Goal: Task Accomplishment & Management: Manage account settings

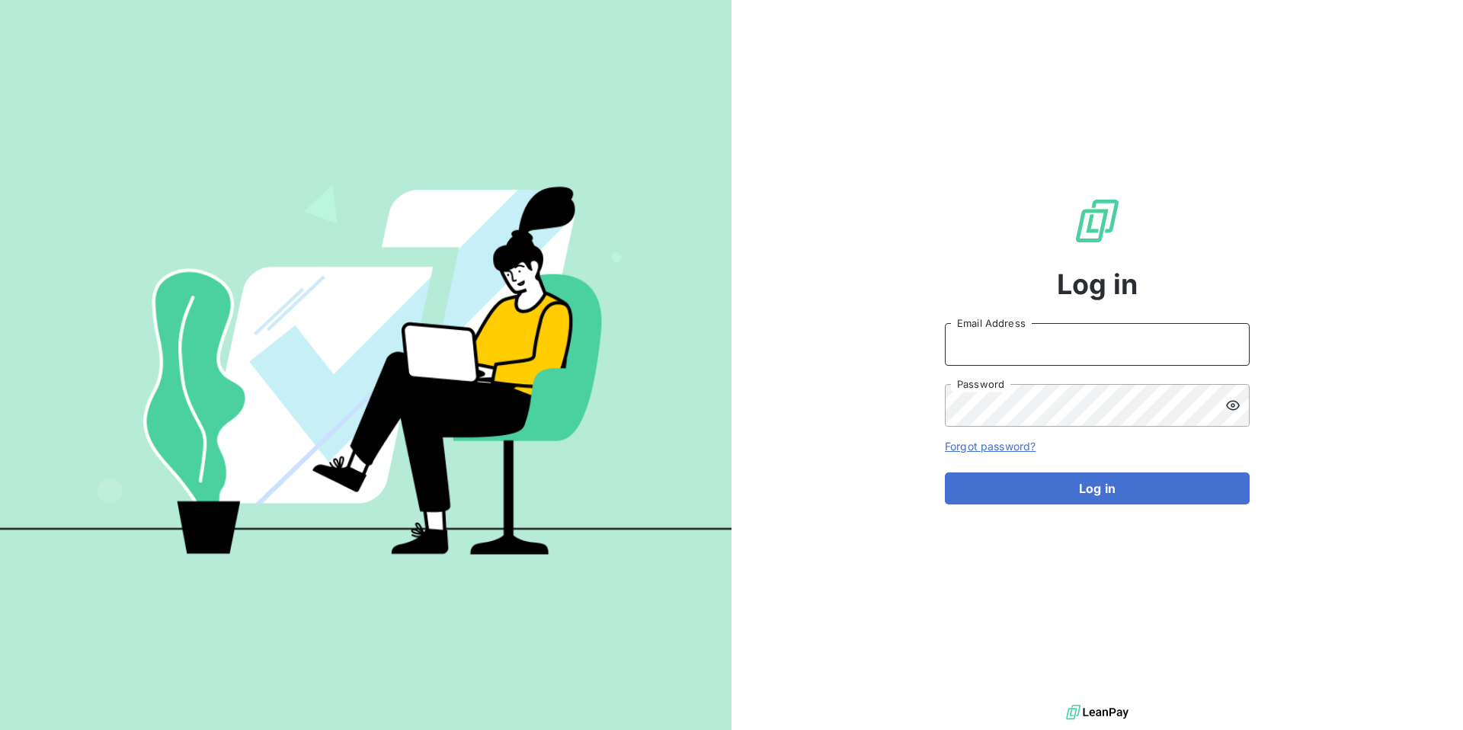
click at [1002, 351] on input "Email Address" at bounding box center [1097, 344] width 305 height 43
type input "[PERSON_NAME][EMAIL_ADDRESS][DOMAIN_NAME]"
click at [1209, 257] on div "Log in henry.pecuchet@leanpay.fr Email Address Password Forgot password? Log in" at bounding box center [1097, 350] width 305 height 701
click at [1000, 344] on input "Email Address" at bounding box center [1097, 344] width 305 height 43
type input "[PERSON_NAME][EMAIL_ADDRESS][DOMAIN_NAME]"
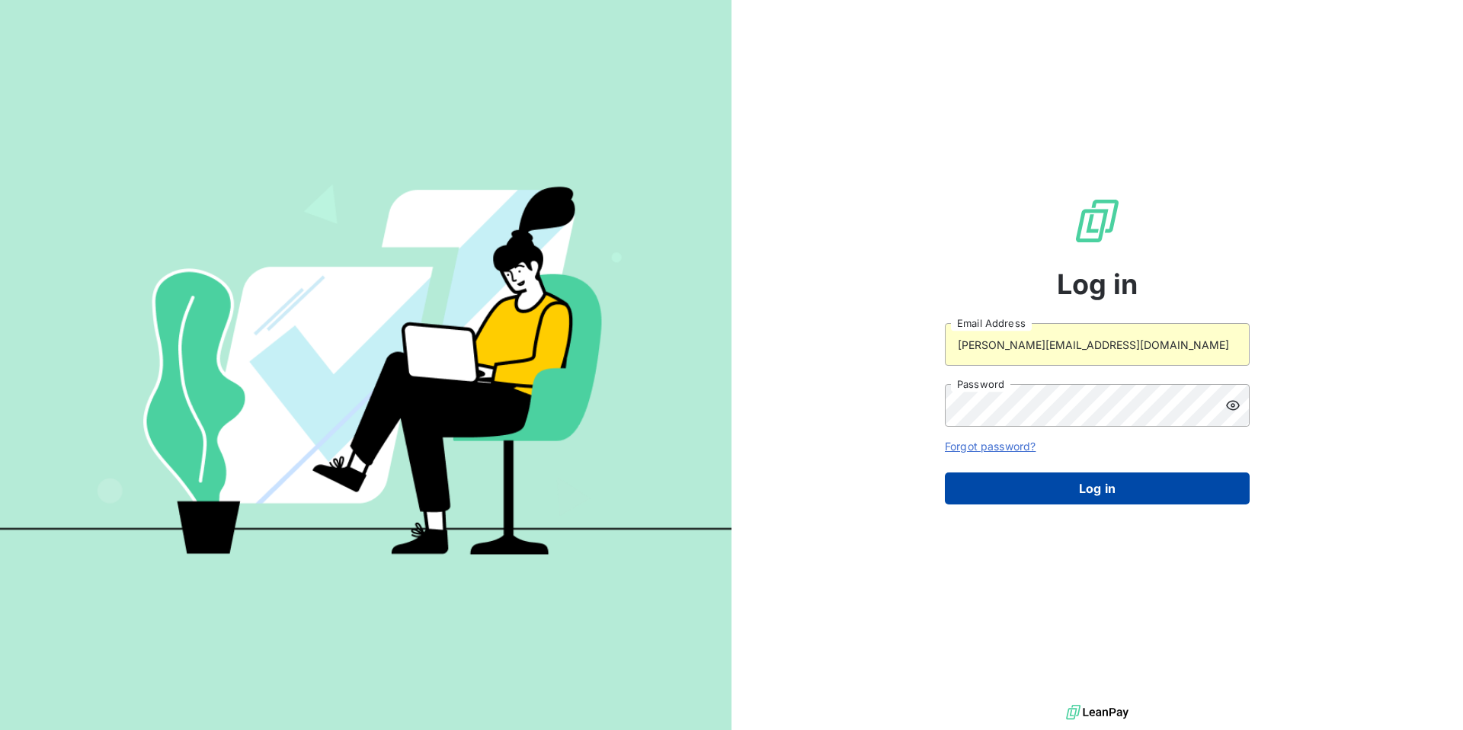
click at [1024, 488] on button "Log in" at bounding box center [1097, 488] width 305 height 32
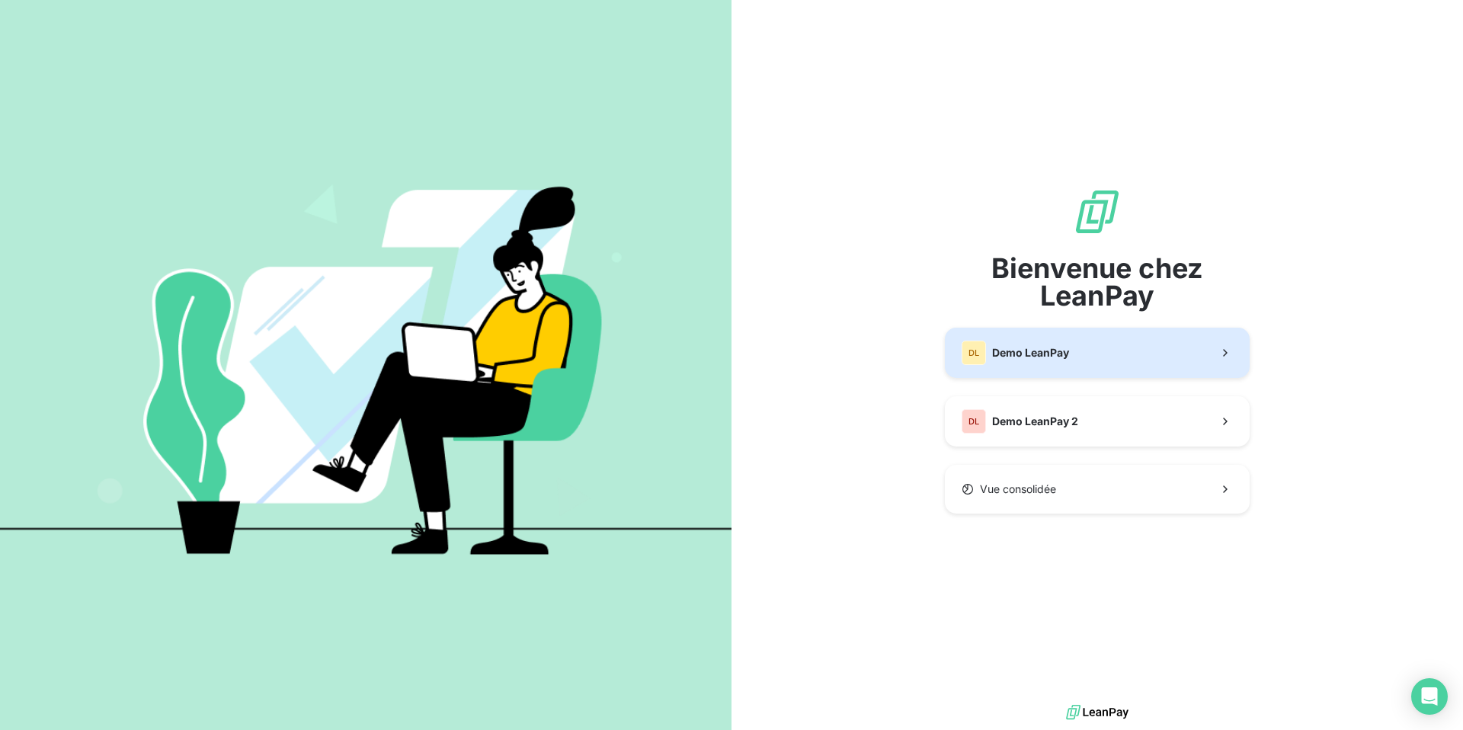
click at [1022, 359] on span "Demo LeanPay" at bounding box center [1030, 352] width 77 height 15
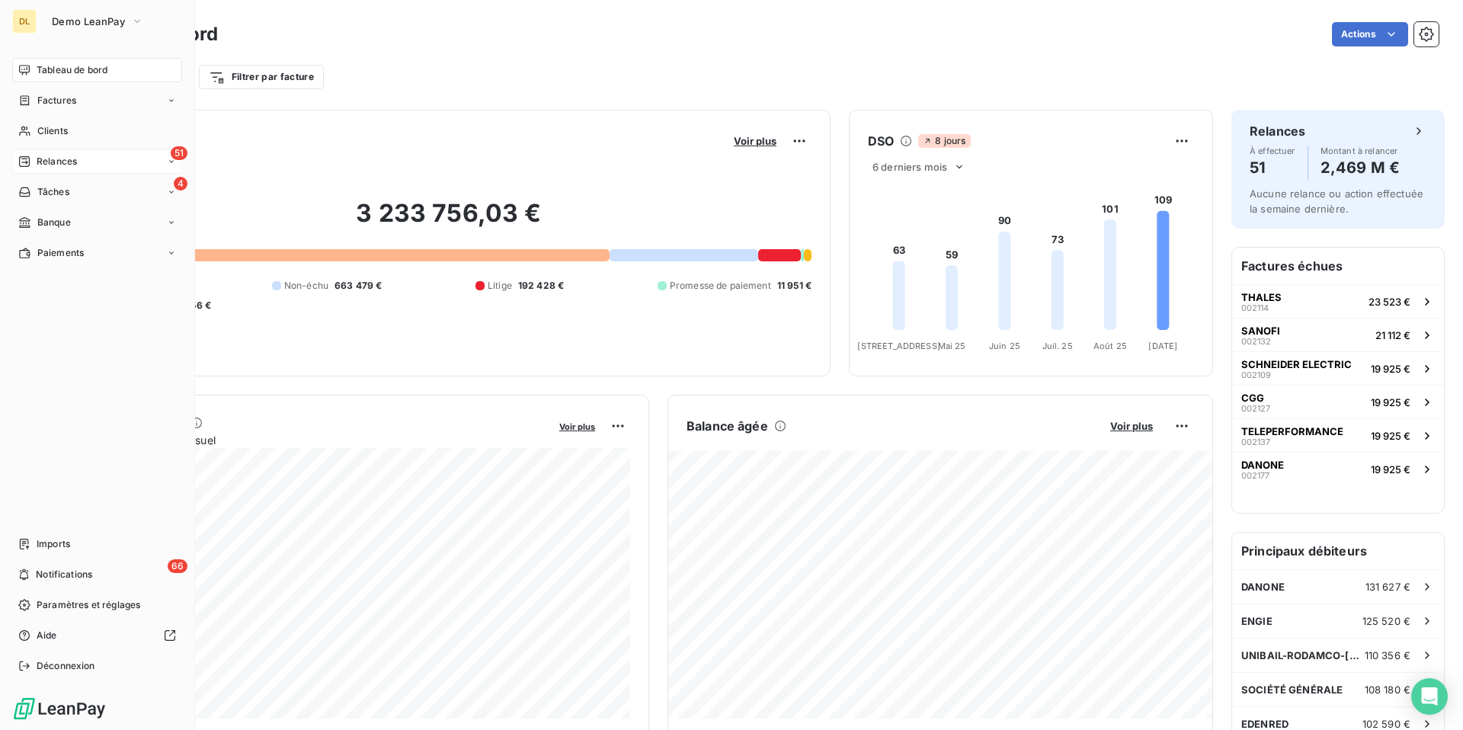
click at [61, 161] on span "Relances" at bounding box center [57, 162] width 40 height 14
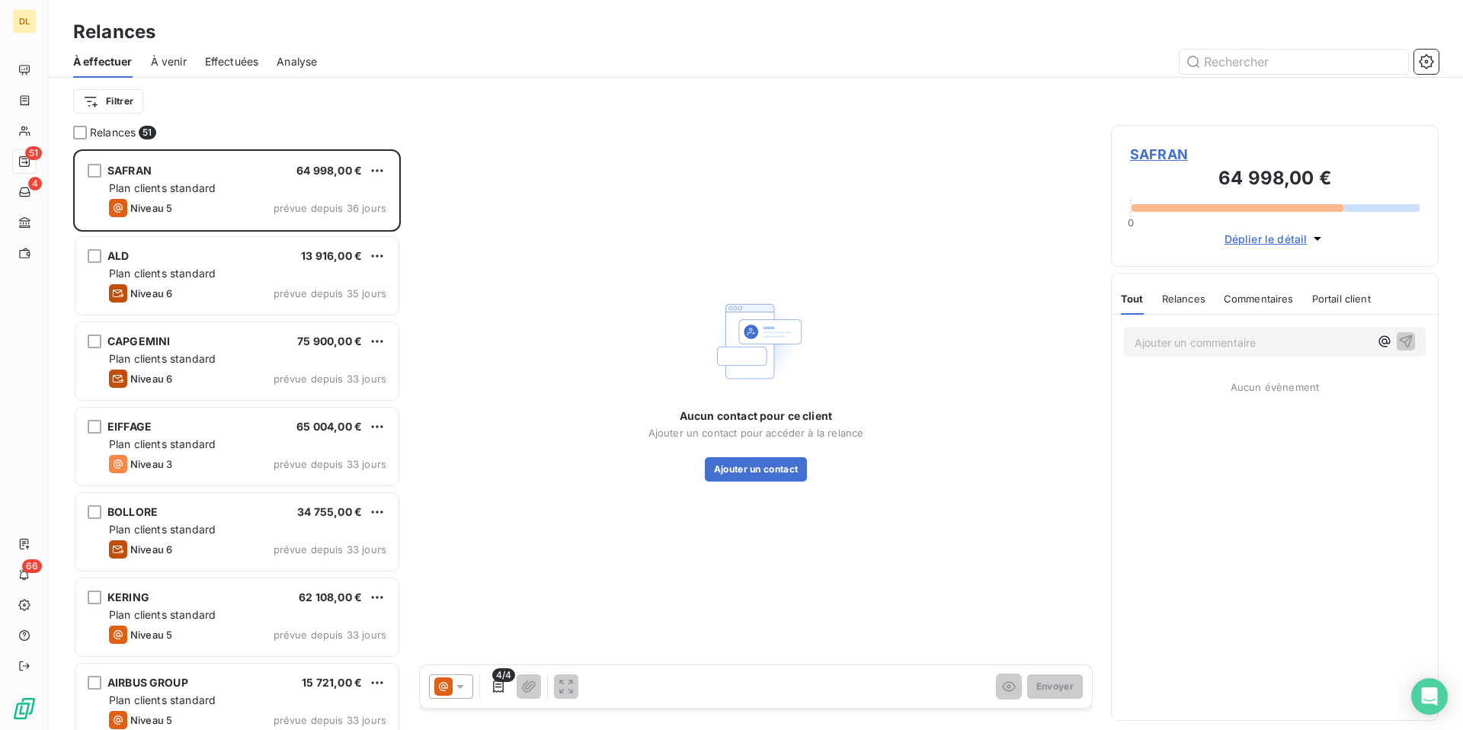
scroll to position [581, 328]
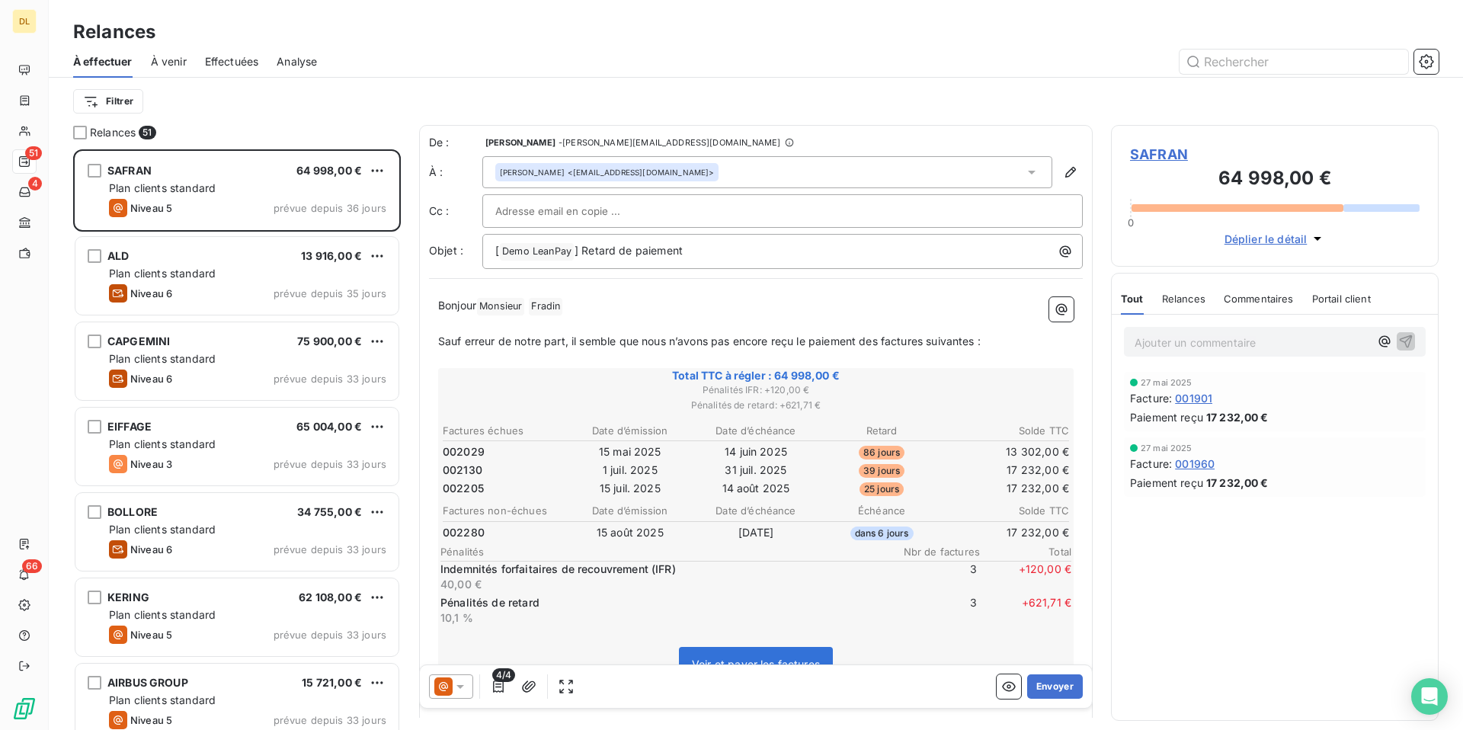
click at [292, 68] on span "Analyse" at bounding box center [297, 61] width 40 height 15
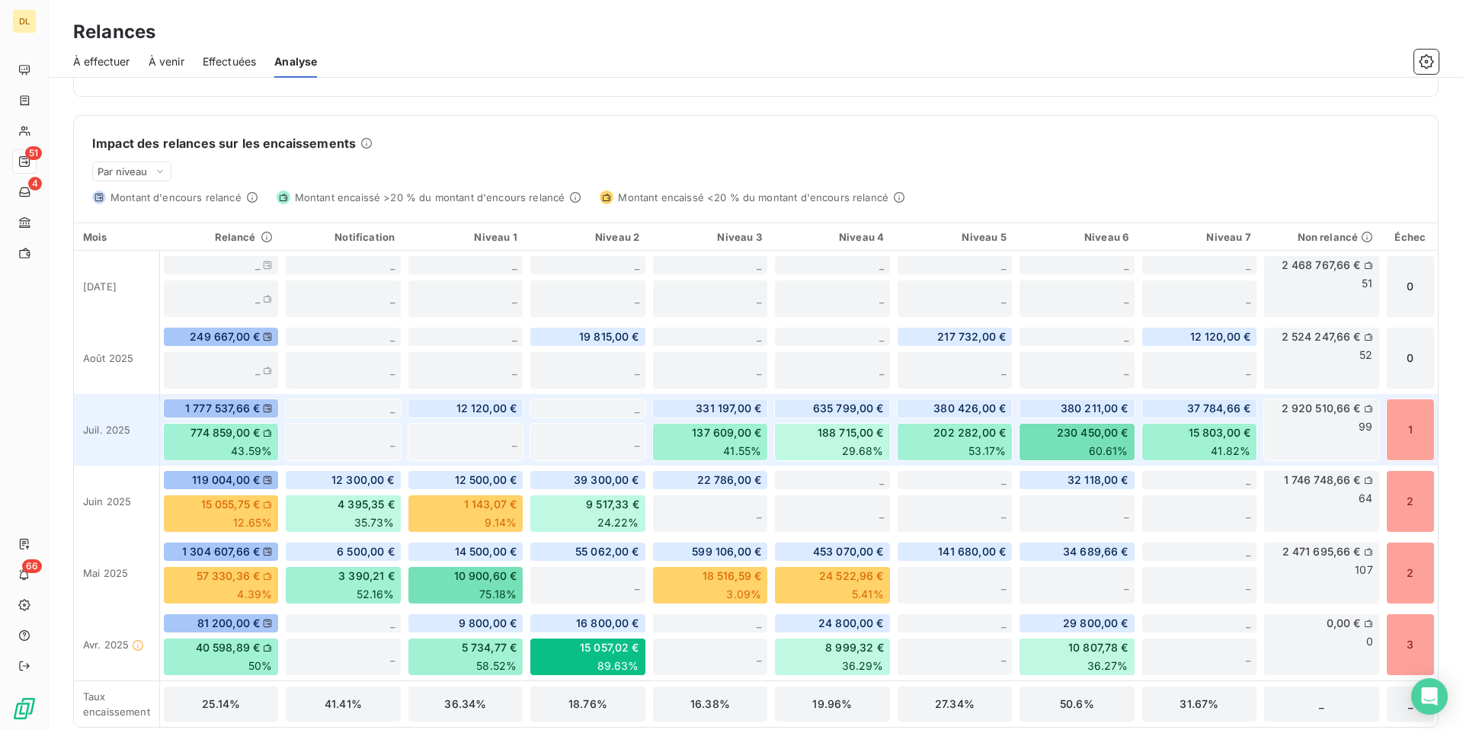
scroll to position [346, 0]
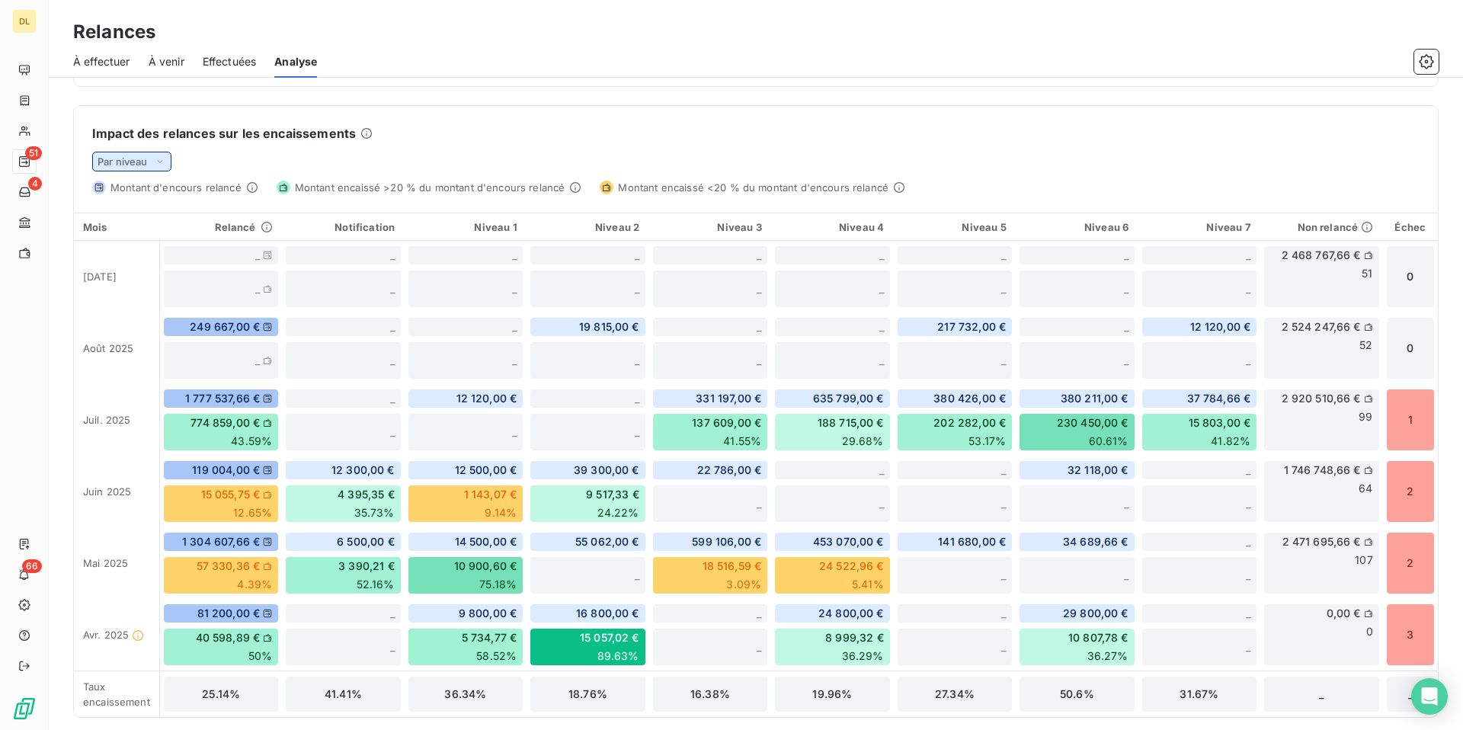
click at [149, 166] on div "Par niveau" at bounding box center [131, 162] width 79 height 20
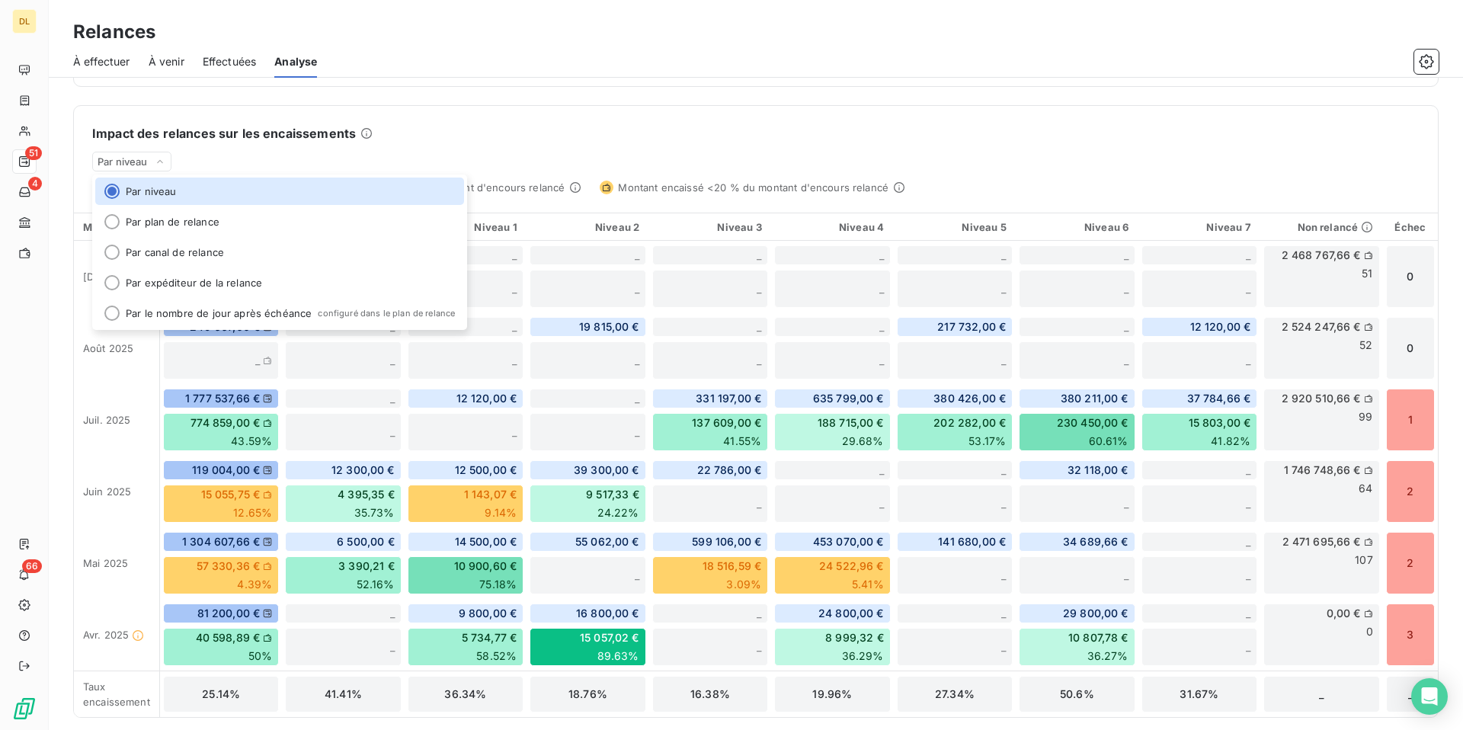
click at [674, 135] on div "Impact des relances sur les encaissements" at bounding box center [755, 133] width 1327 height 18
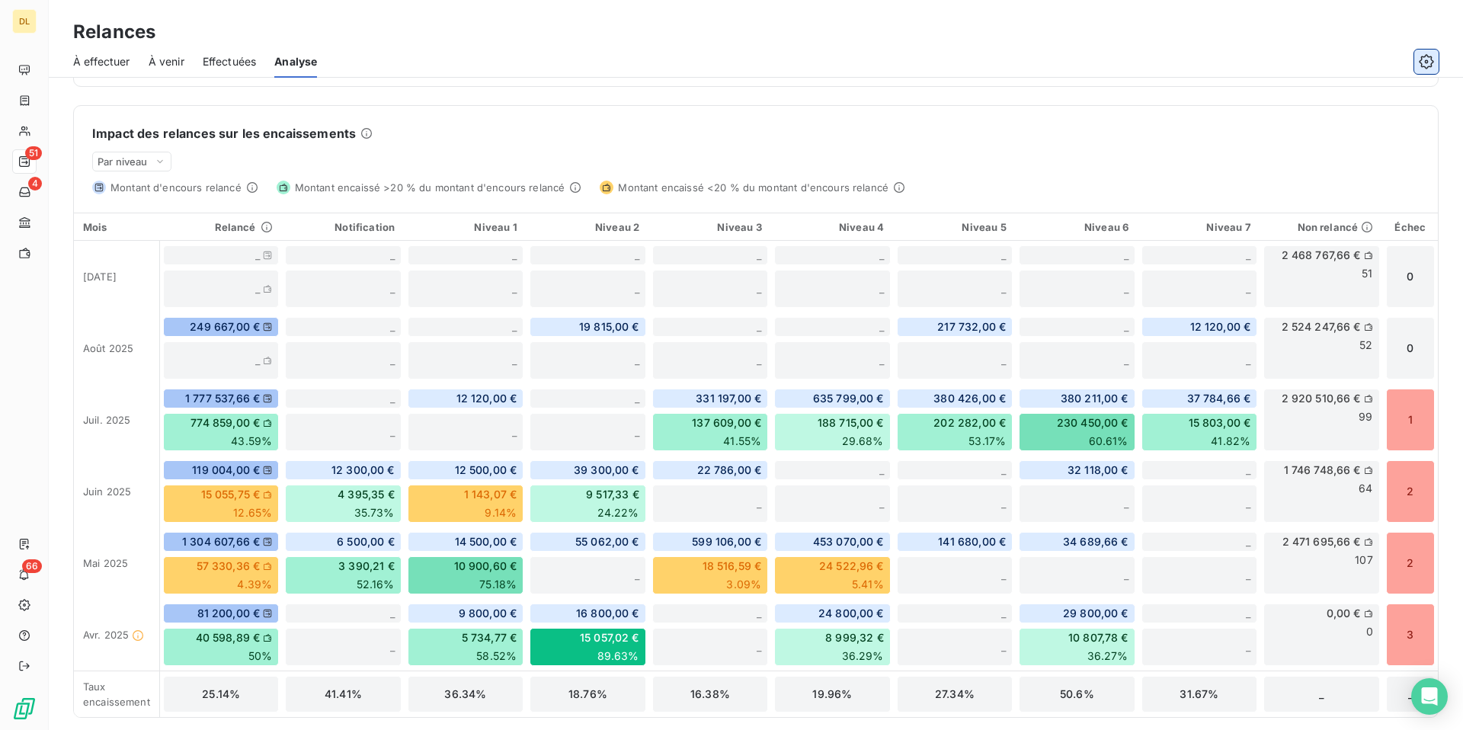
click at [1430, 60] on icon "button" at bounding box center [1426, 61] width 15 height 15
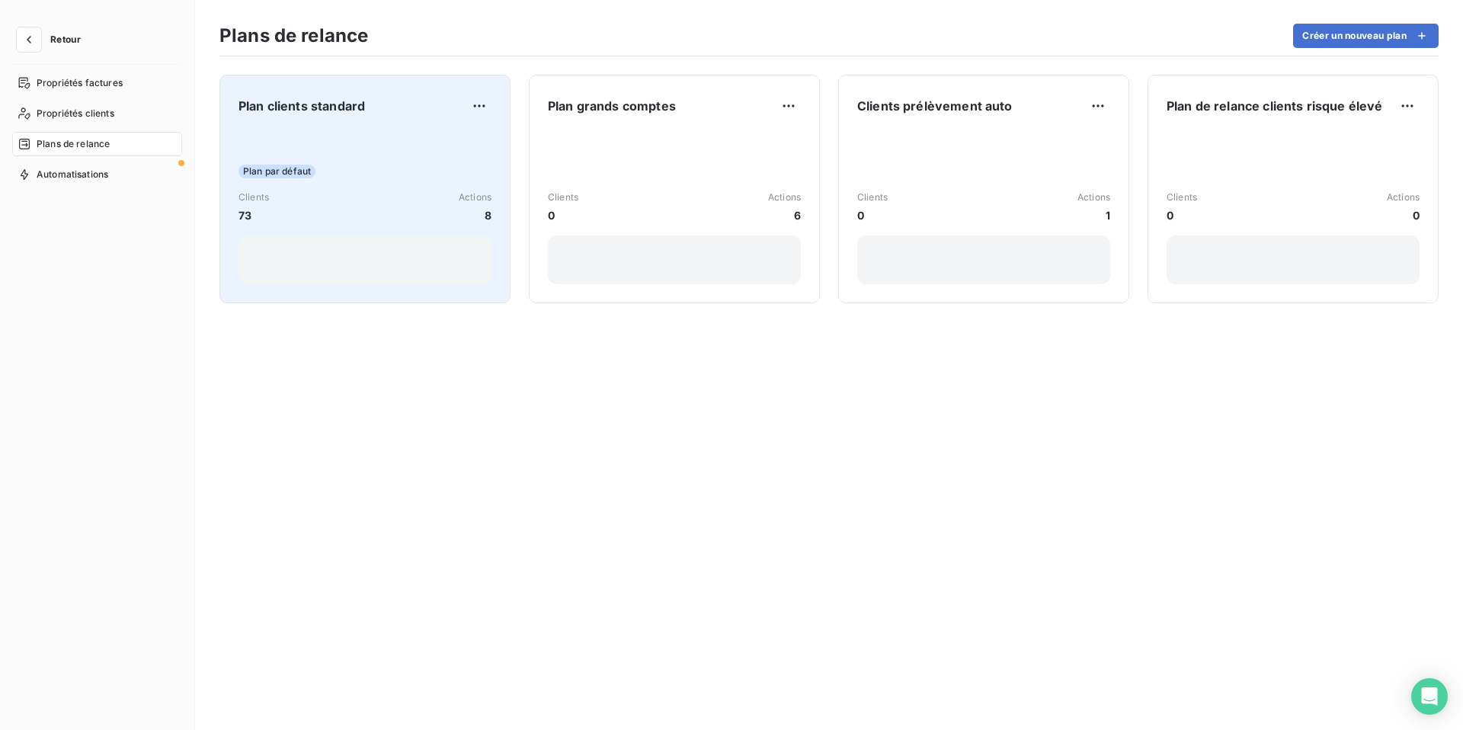
click at [401, 138] on div "Plan par défaut Clients 73 Actions 8" at bounding box center [364, 207] width 253 height 154
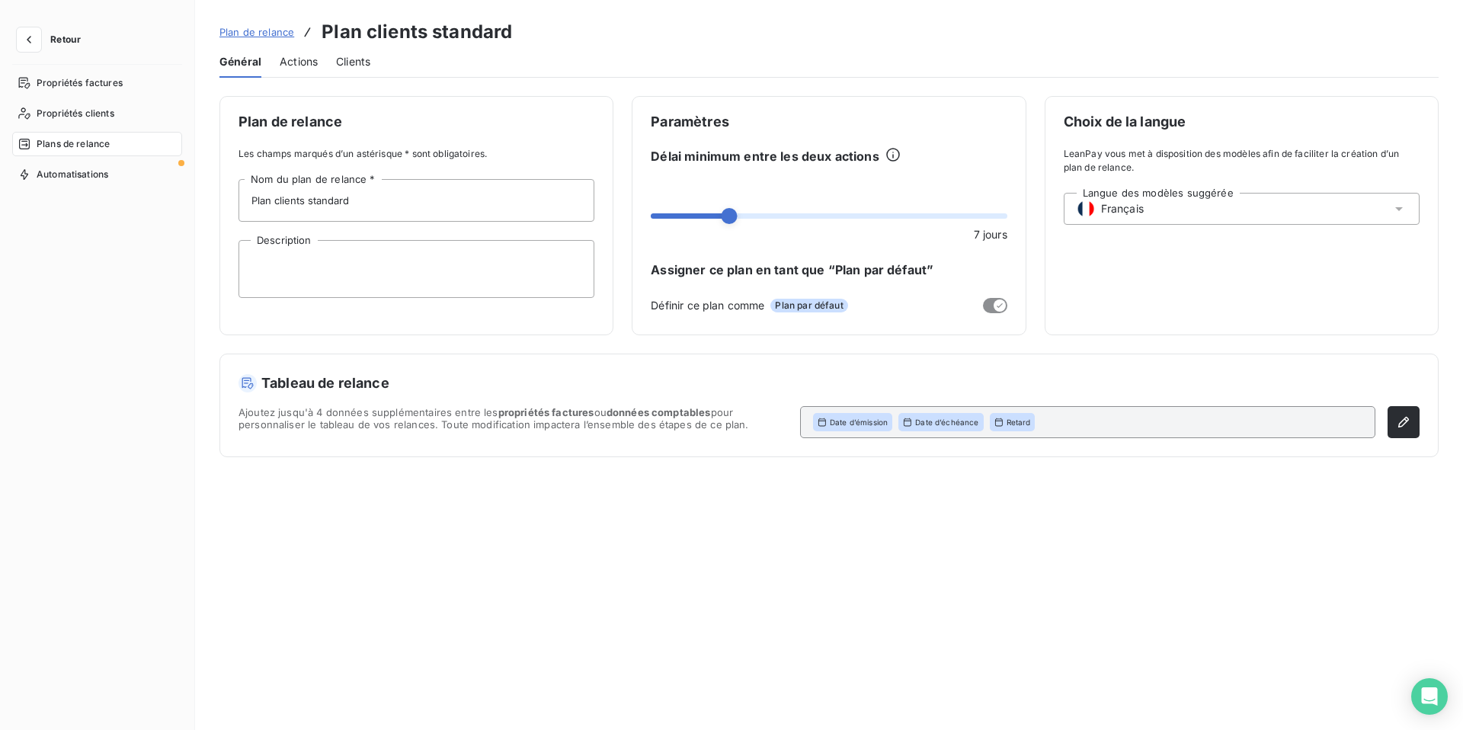
click at [302, 65] on span "Actions" at bounding box center [299, 61] width 38 height 15
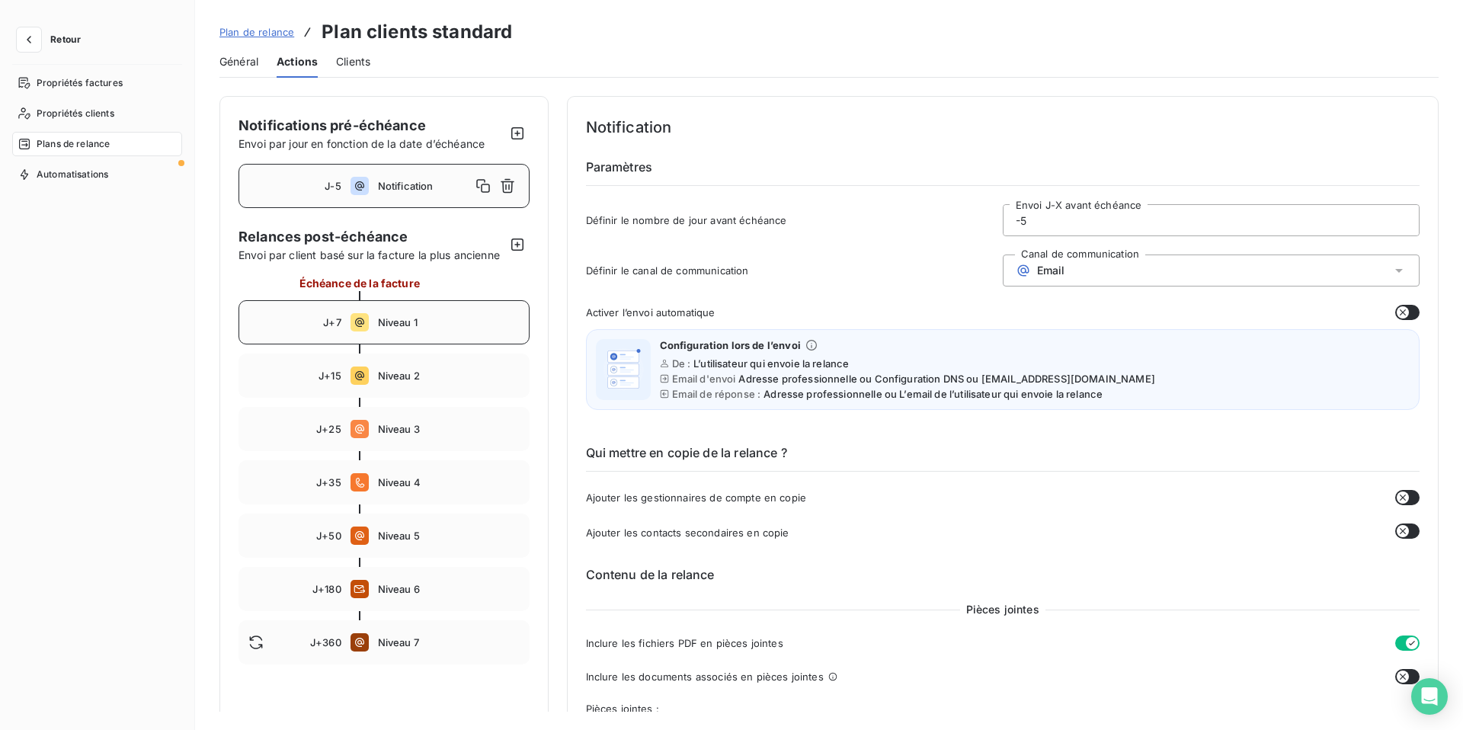
click at [437, 319] on span "Niveau 1" at bounding box center [449, 322] width 142 height 12
type input "7"
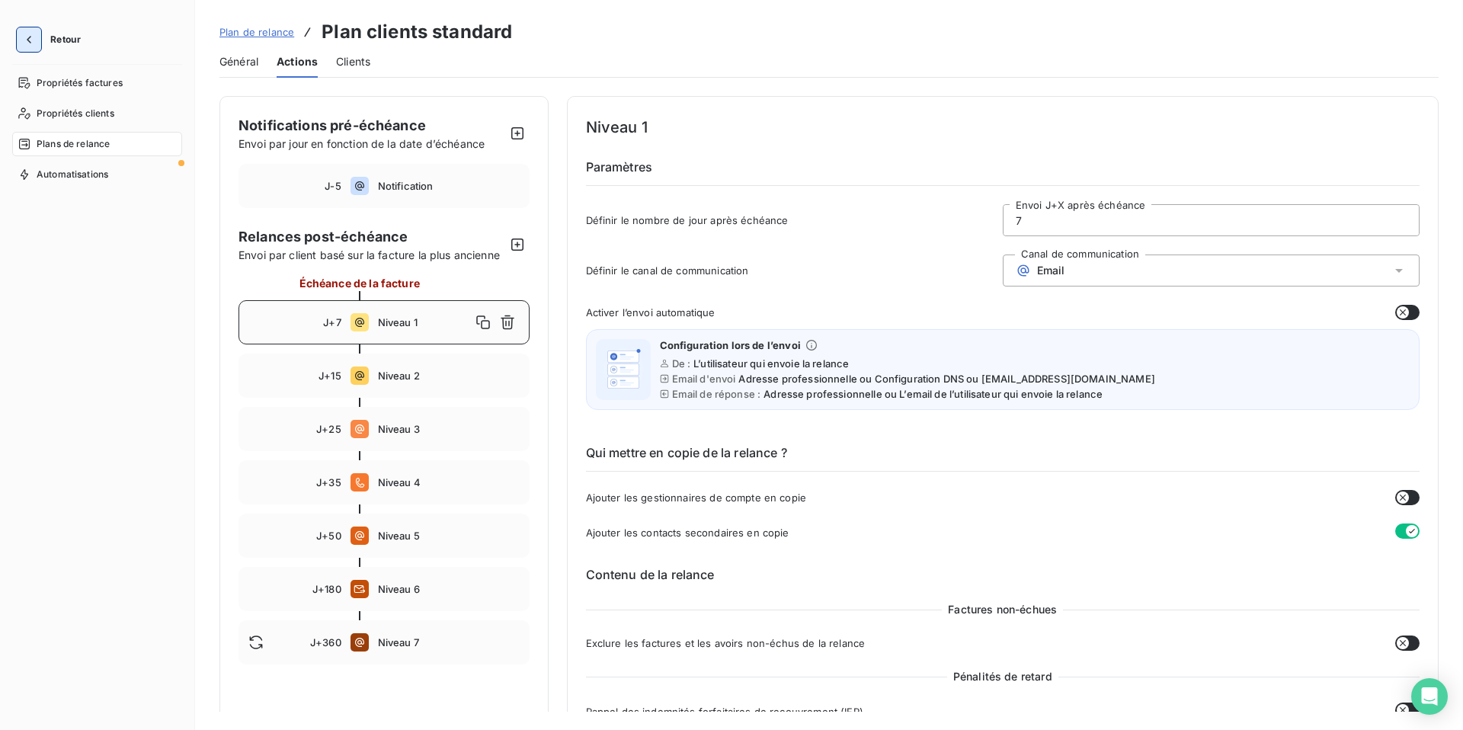
click at [28, 37] on icon "button" at bounding box center [28, 39] width 15 height 15
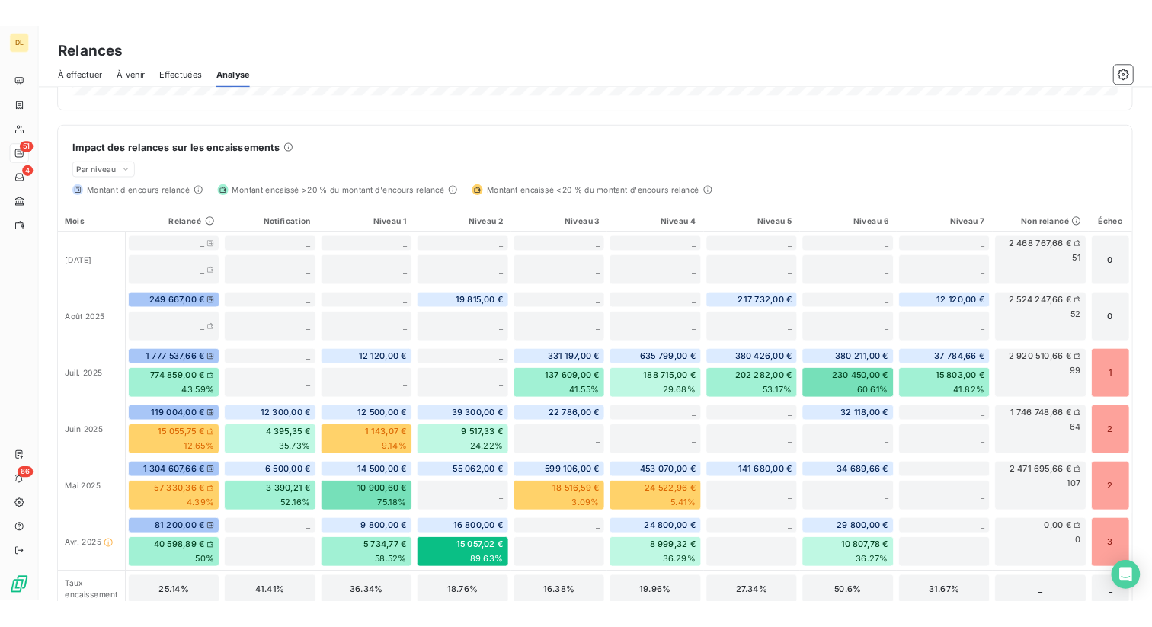
scroll to position [346, 0]
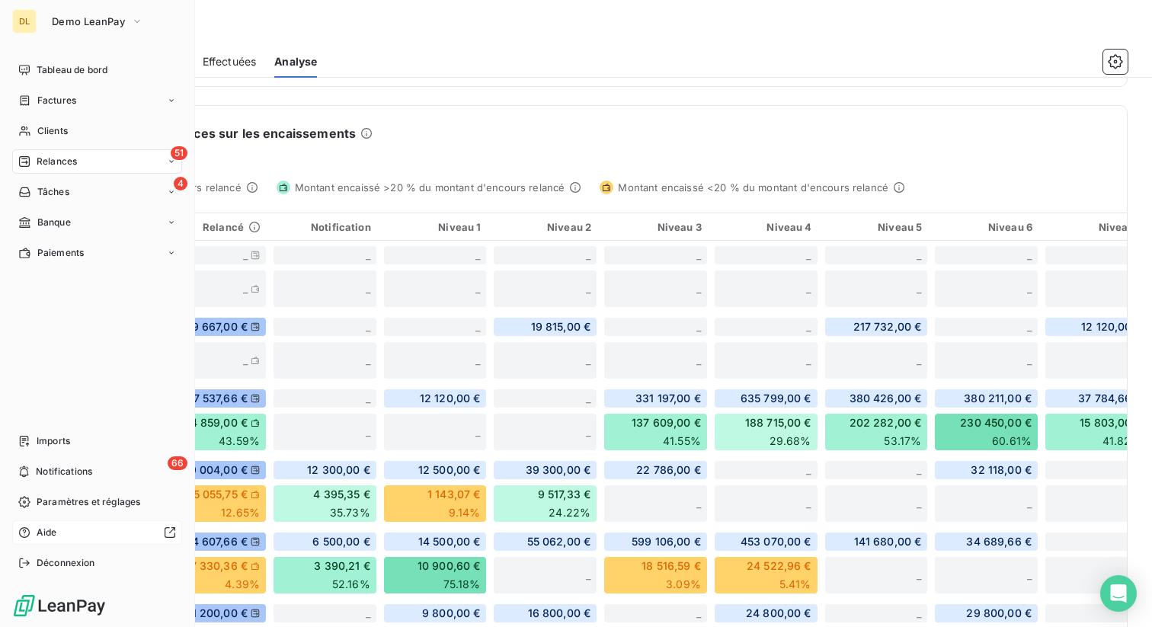
click at [60, 534] on div "Aide" at bounding box center [97, 532] width 170 height 24
click at [90, 101] on div "Factures" at bounding box center [97, 100] width 170 height 24
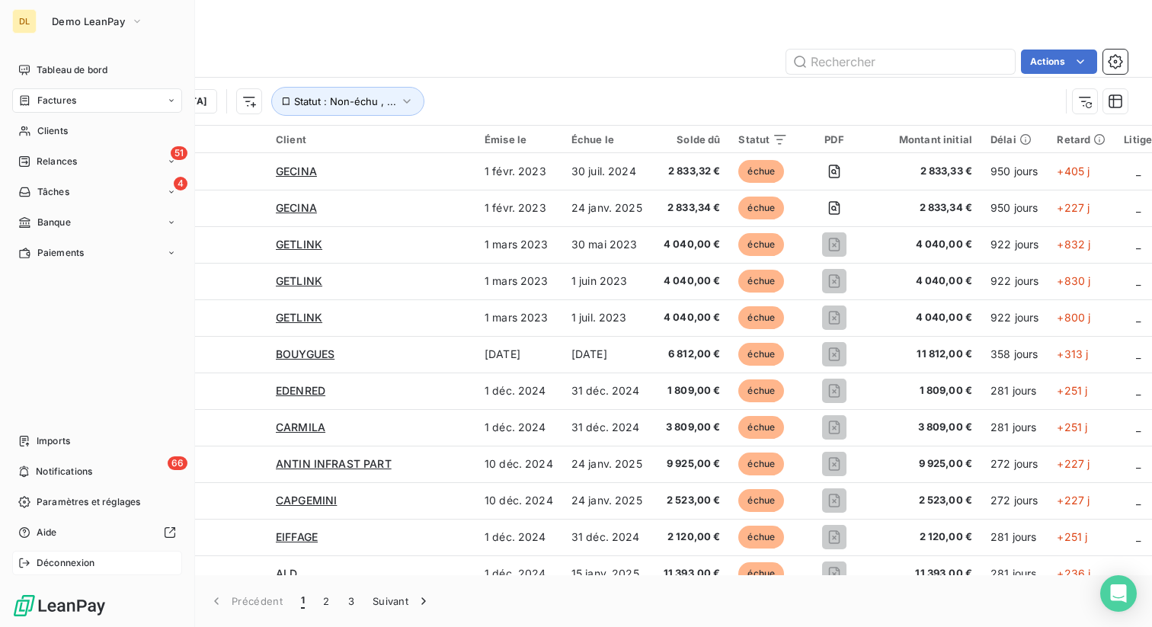
click at [55, 575] on div "Déconnexion" at bounding box center [97, 563] width 170 height 24
